Goal: Complete application form: Complete application form

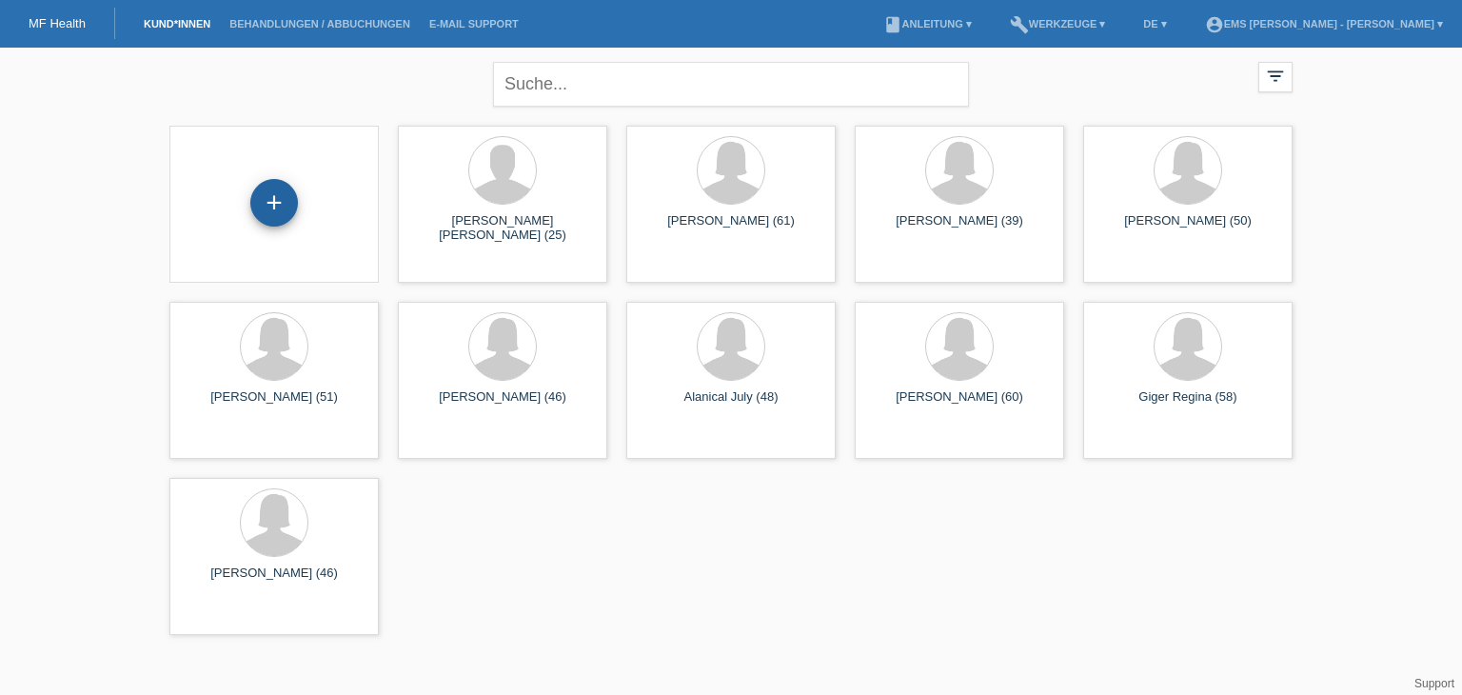
click at [274, 203] on div "+" at bounding box center [274, 203] width 48 height 48
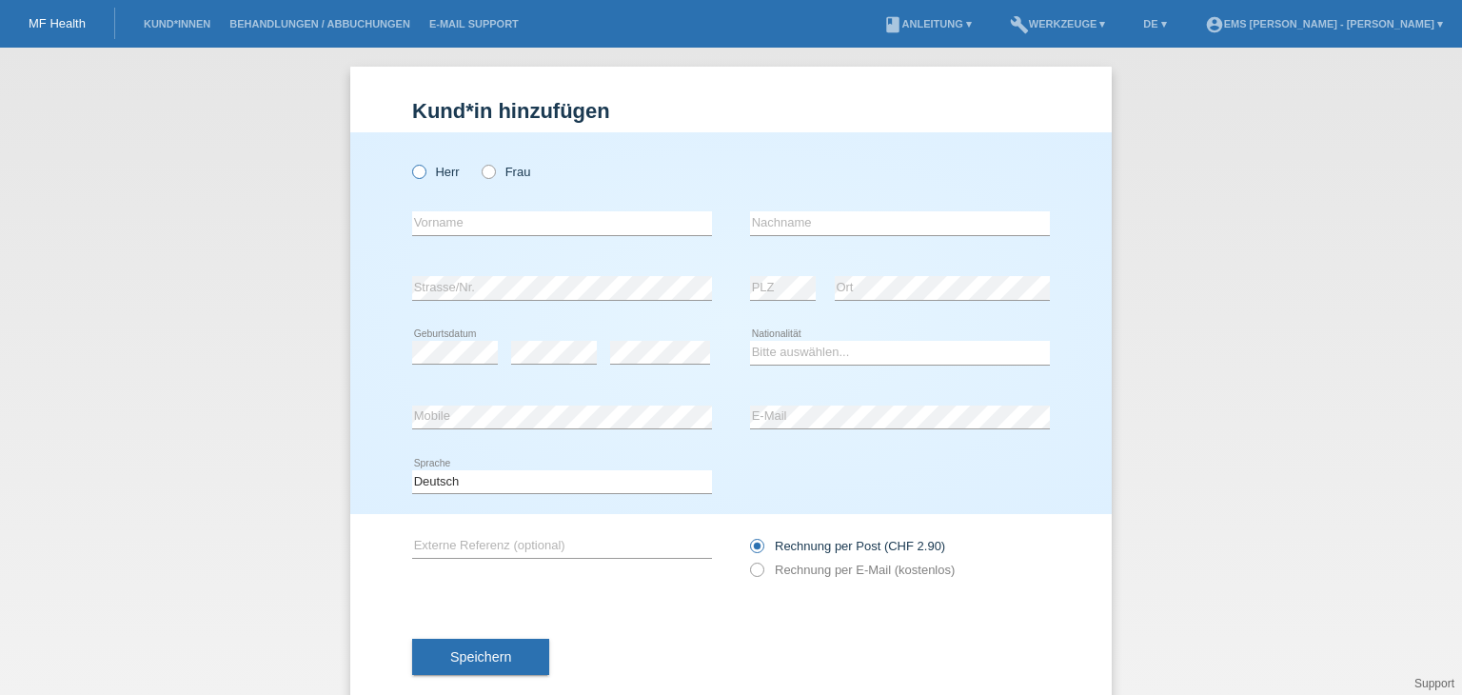
click at [409, 162] on icon at bounding box center [409, 162] width 0 height 0
click at [415, 171] on input "Herr" at bounding box center [418, 171] width 12 height 12
radio input "true"
click at [425, 218] on input "text" at bounding box center [562, 223] width 300 height 24
type input "Schönig"
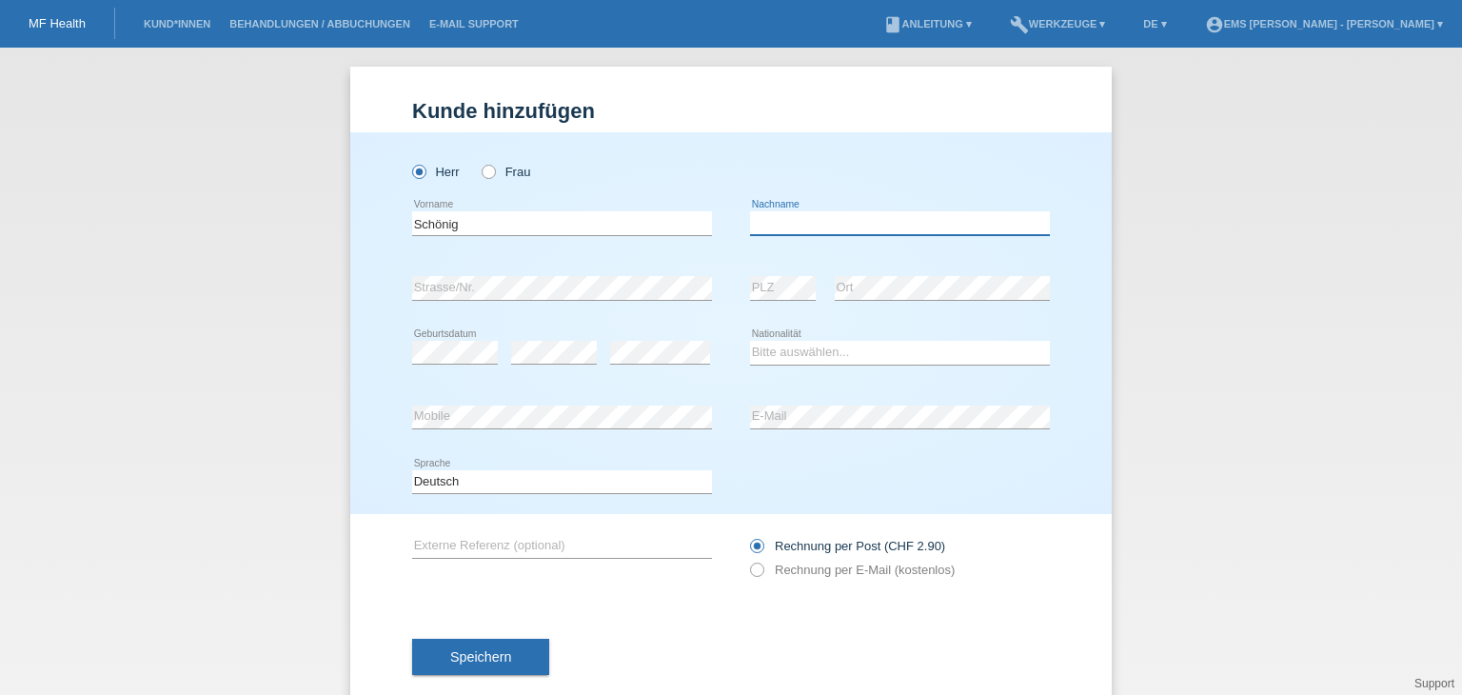
click at [788, 222] on input "text" at bounding box center [900, 223] width 300 height 24
type input "Christoph"
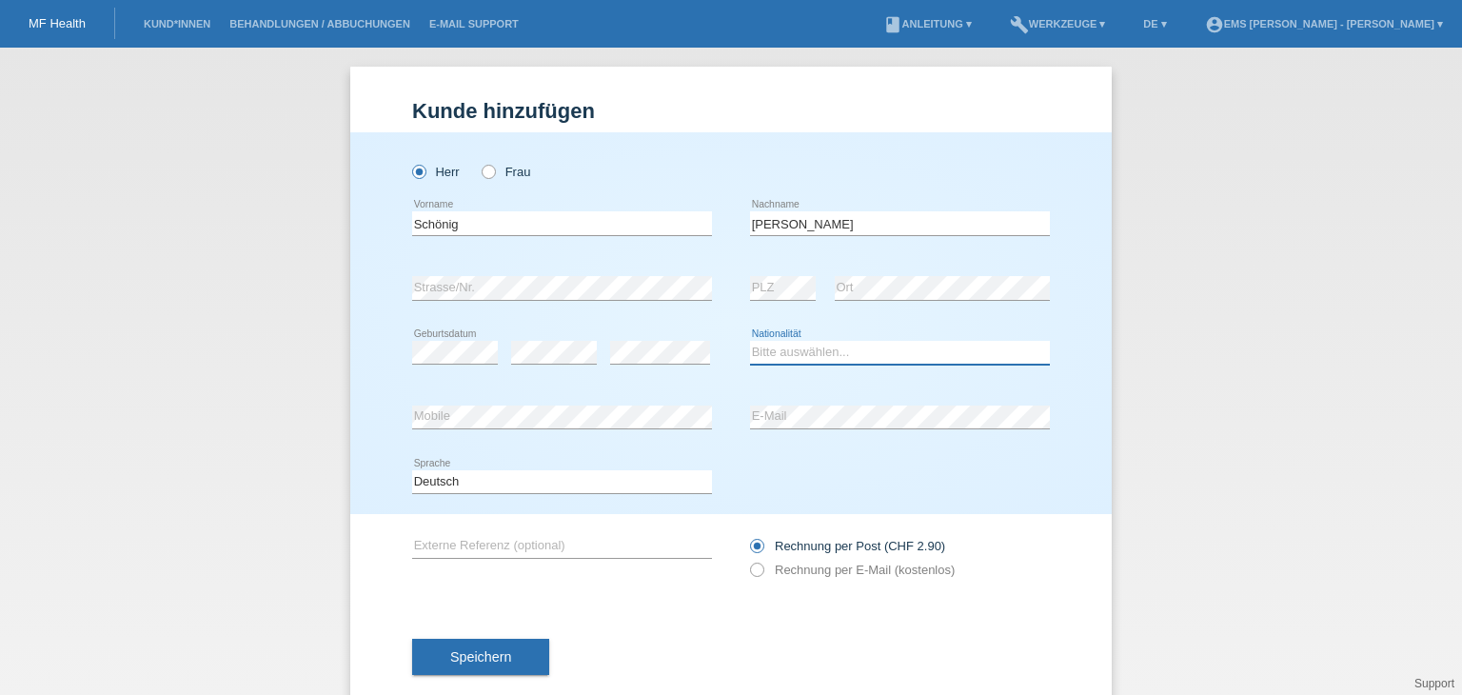
click at [763, 351] on select "Bitte auswählen... Schweiz Deutschland Liechtenstein Österreich ------------ Af…" at bounding box center [900, 352] width 300 height 23
select select "CH"
click at [750, 341] on select "Bitte auswählen... Schweiz Deutschland Liechtenstein Österreich ------------ Af…" at bounding box center [900, 352] width 300 height 23
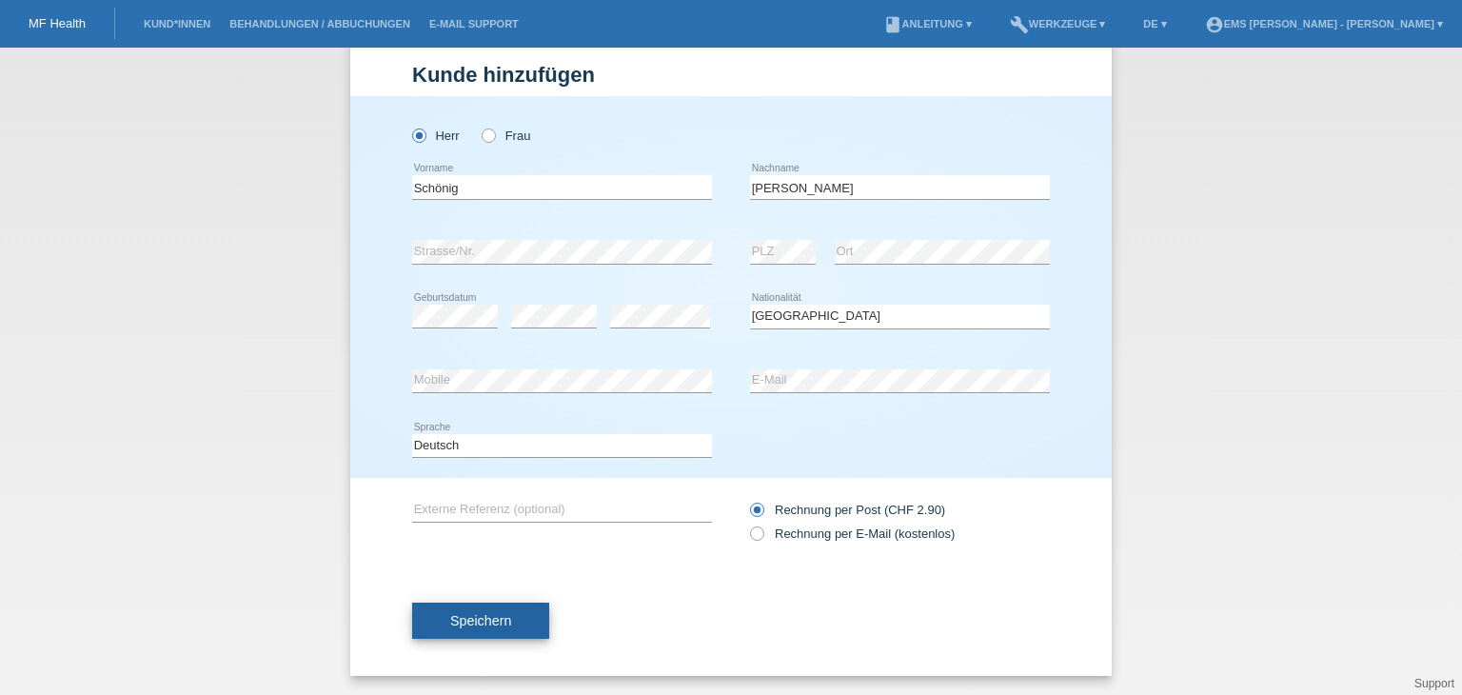
click at [487, 616] on span "Speichern" at bounding box center [480, 620] width 61 height 15
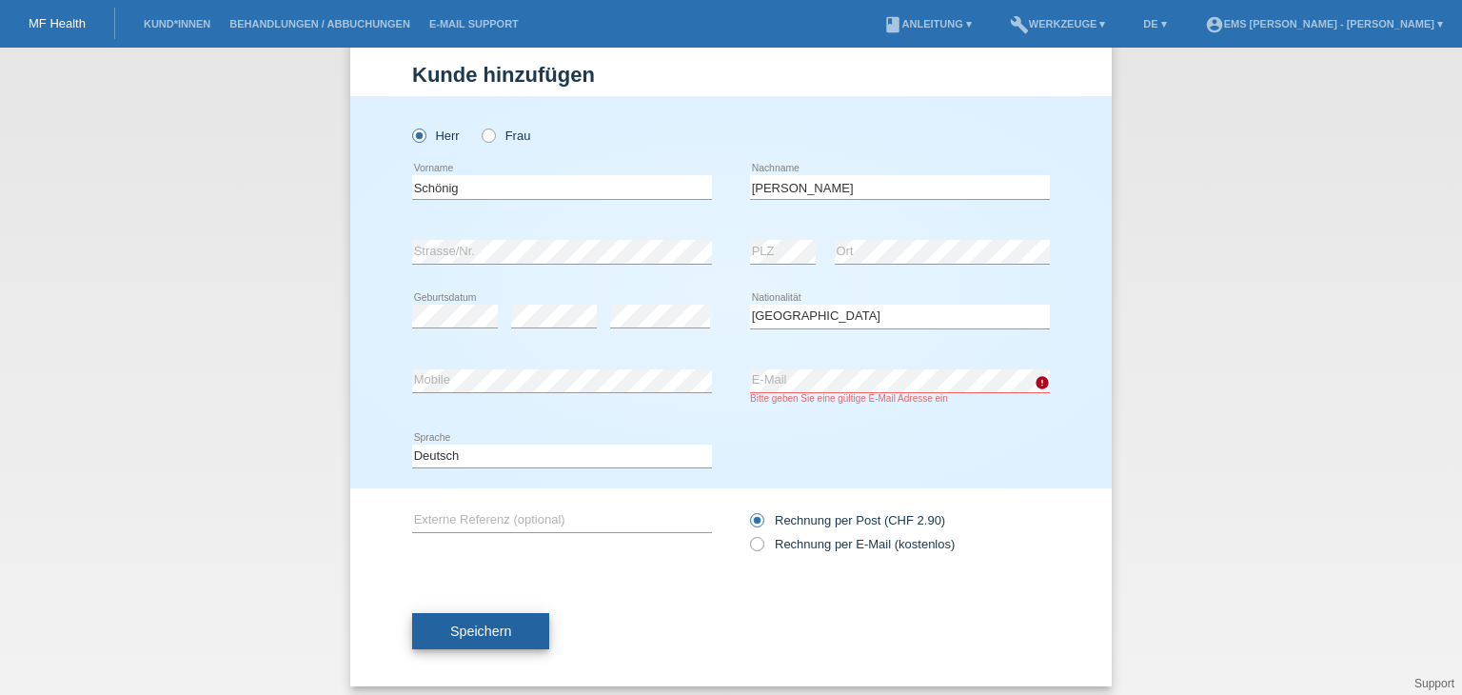
click at [484, 630] on span "Speichern" at bounding box center [480, 631] width 61 height 15
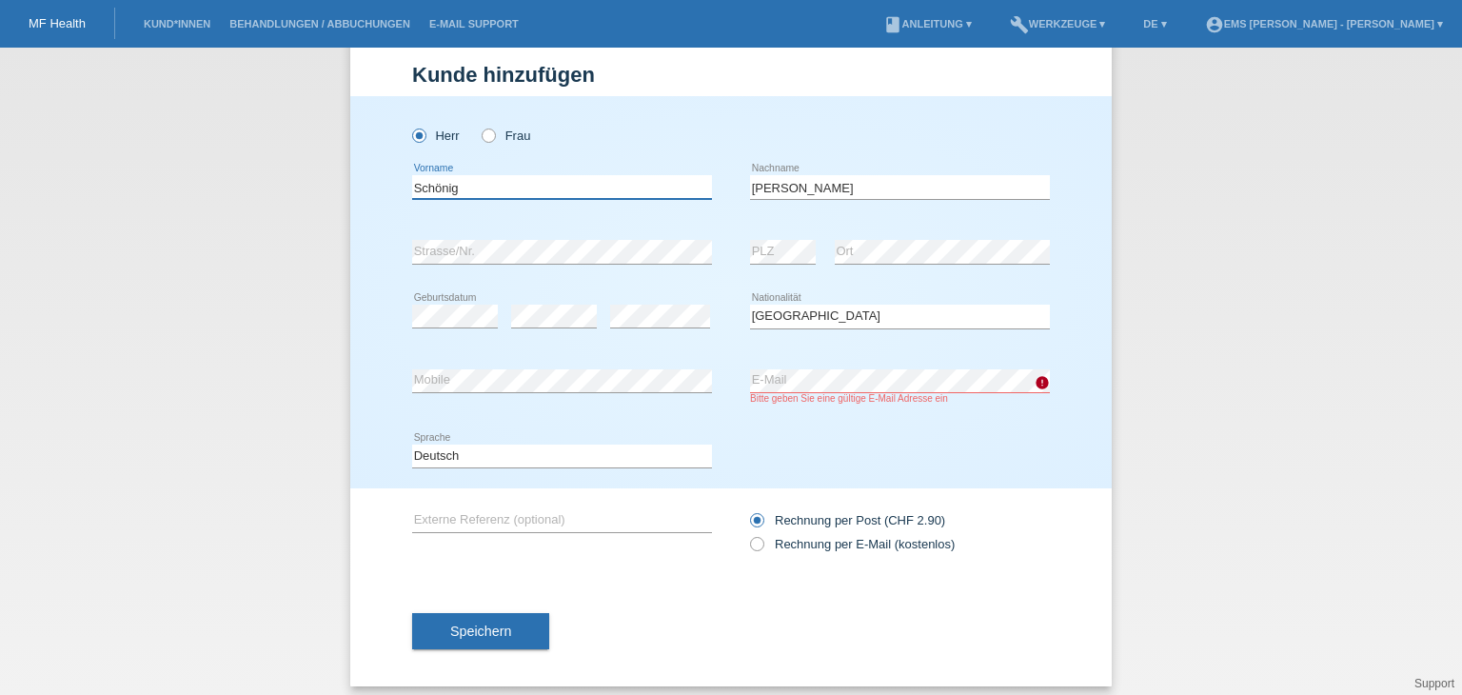
click at [447, 189] on input "Schönig" at bounding box center [562, 187] width 300 height 24
type input "Schöniq"
drag, startPoint x: 626, startPoint y: 287, endPoint x: 710, endPoint y: 355, distance: 108.2
click at [710, 355] on div "Herr Frau Schöniq error Vorname error C" at bounding box center [731, 292] width 762 height 392
drag, startPoint x: 983, startPoint y: 421, endPoint x: 802, endPoint y: 458, distance: 185.6
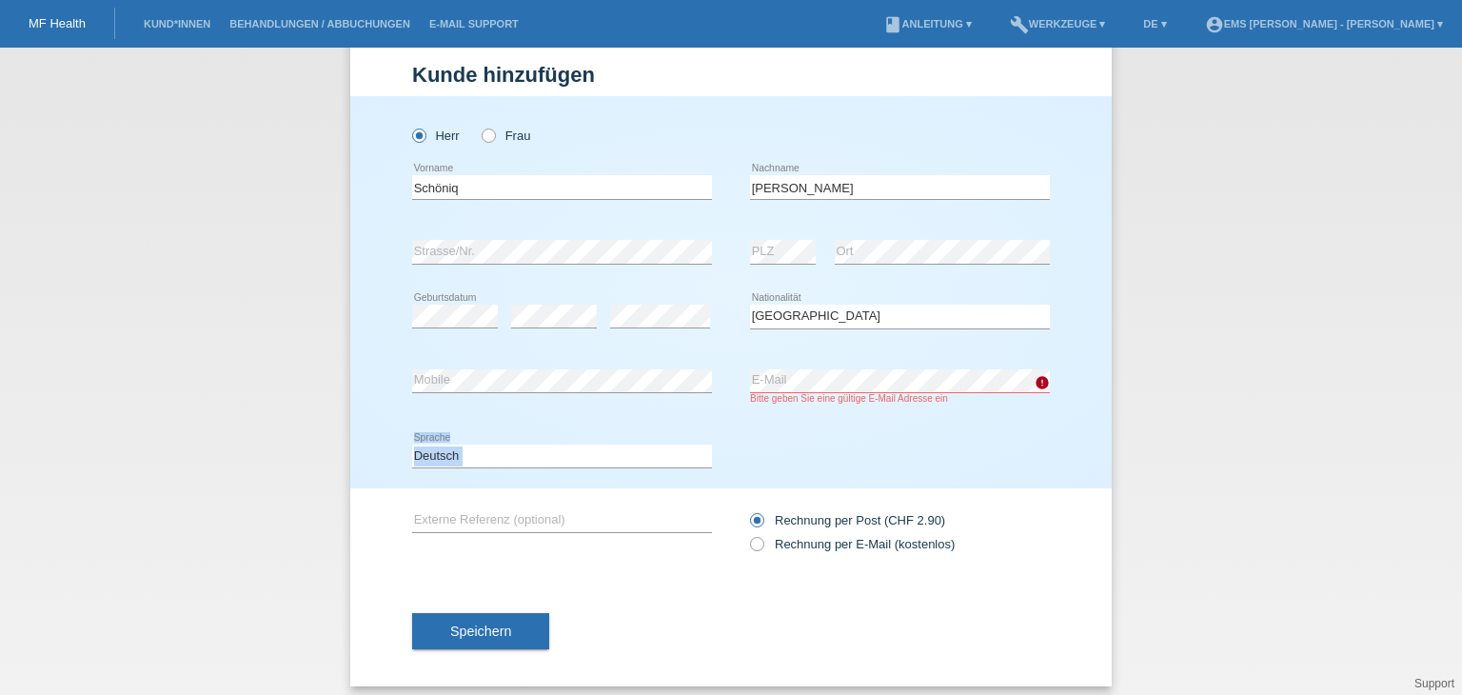
click at [802, 458] on div "Herr Frau Schöniq error Vorname error C" at bounding box center [731, 292] width 762 height 392
click at [491, 634] on span "Speichern" at bounding box center [480, 631] width 61 height 15
click at [628, 602] on div "Speichern" at bounding box center [731, 631] width 638 height 110
click at [467, 634] on span "Speichern" at bounding box center [480, 631] width 61 height 15
click at [491, 627] on span "Speichern" at bounding box center [480, 631] width 61 height 15
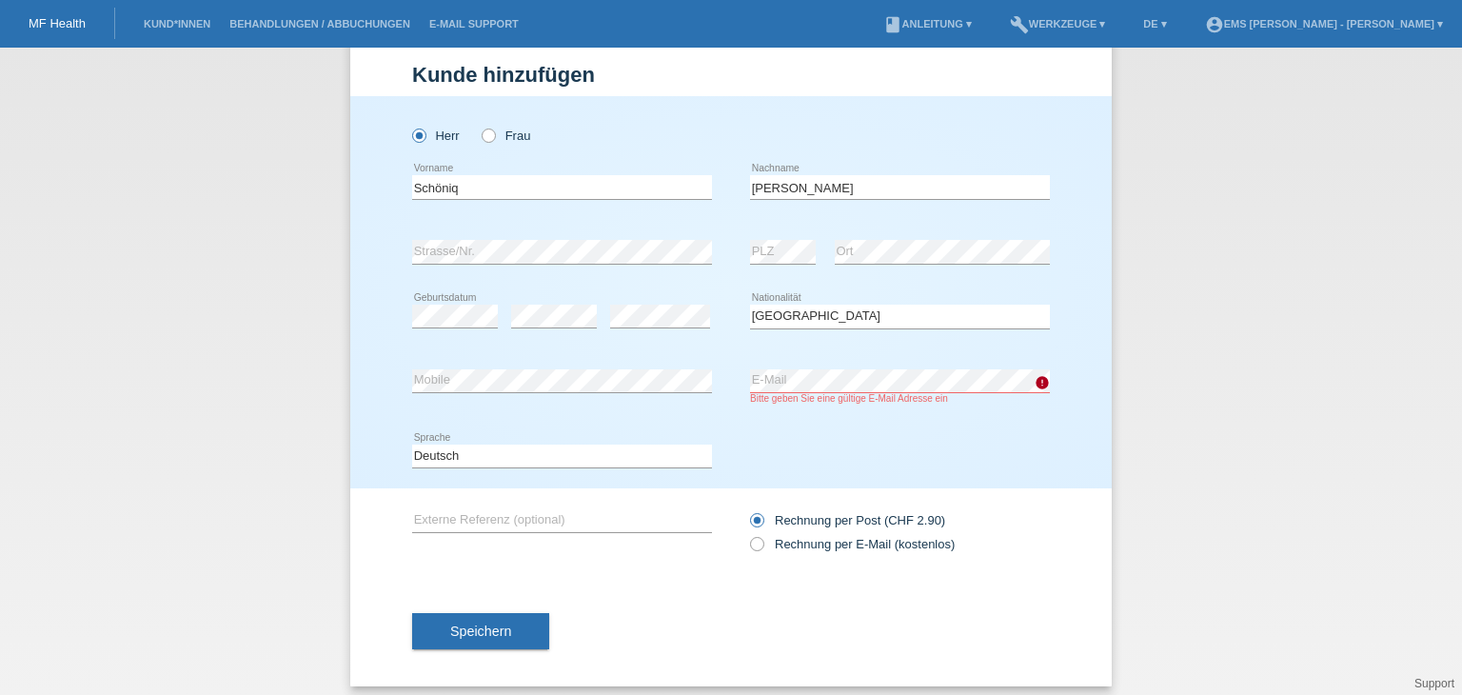
click at [1173, 247] on div "Kund*in hinzufügen Kunde hinzufügen Kundin hinzufügen Herr Frau Schöniq error e…" at bounding box center [731, 371] width 1462 height 647
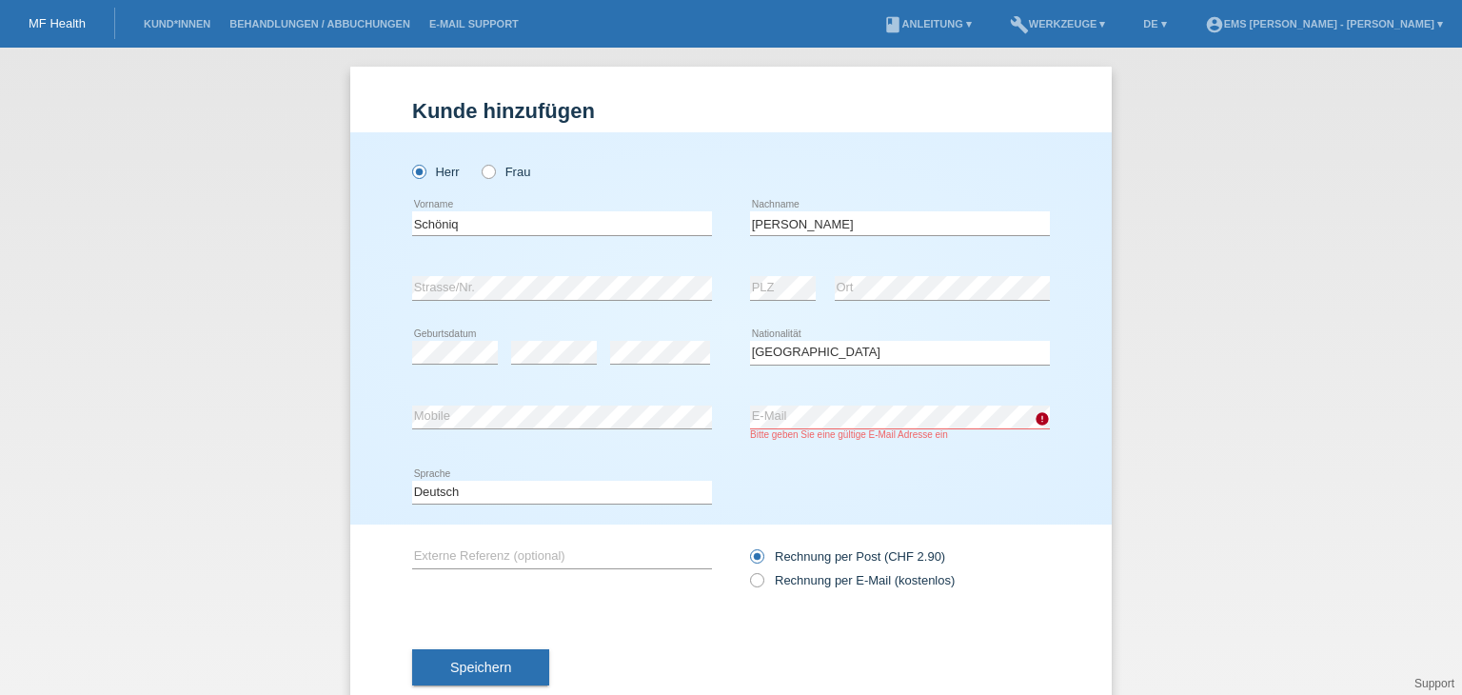
click at [67, 22] on link "MF Health" at bounding box center [57, 23] width 57 height 14
